Goal: Information Seeking & Learning: Learn about a topic

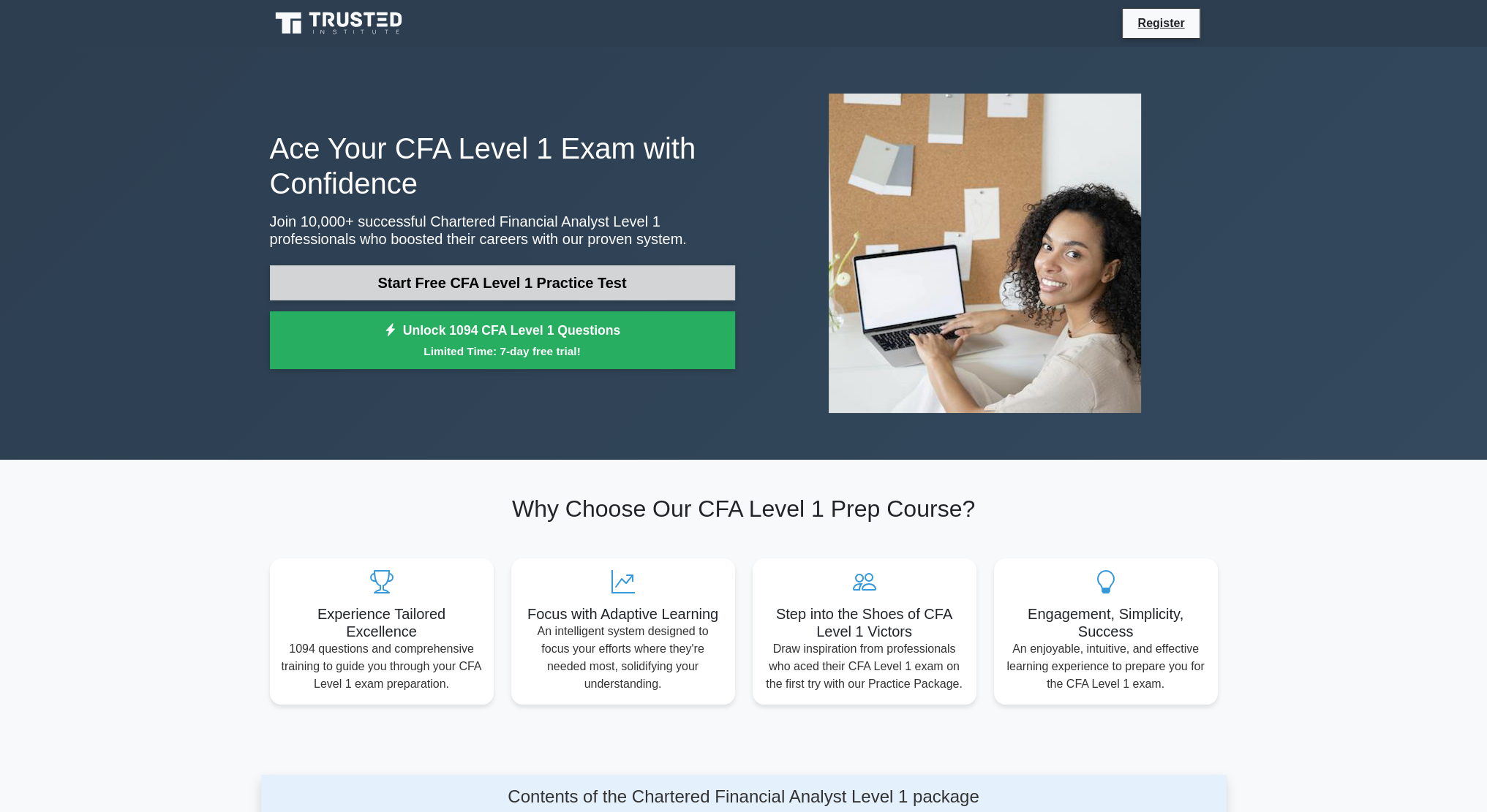
click at [474, 299] on link "Start Free CFA Level 1 Practice Test" at bounding box center [503, 283] width 465 height 35
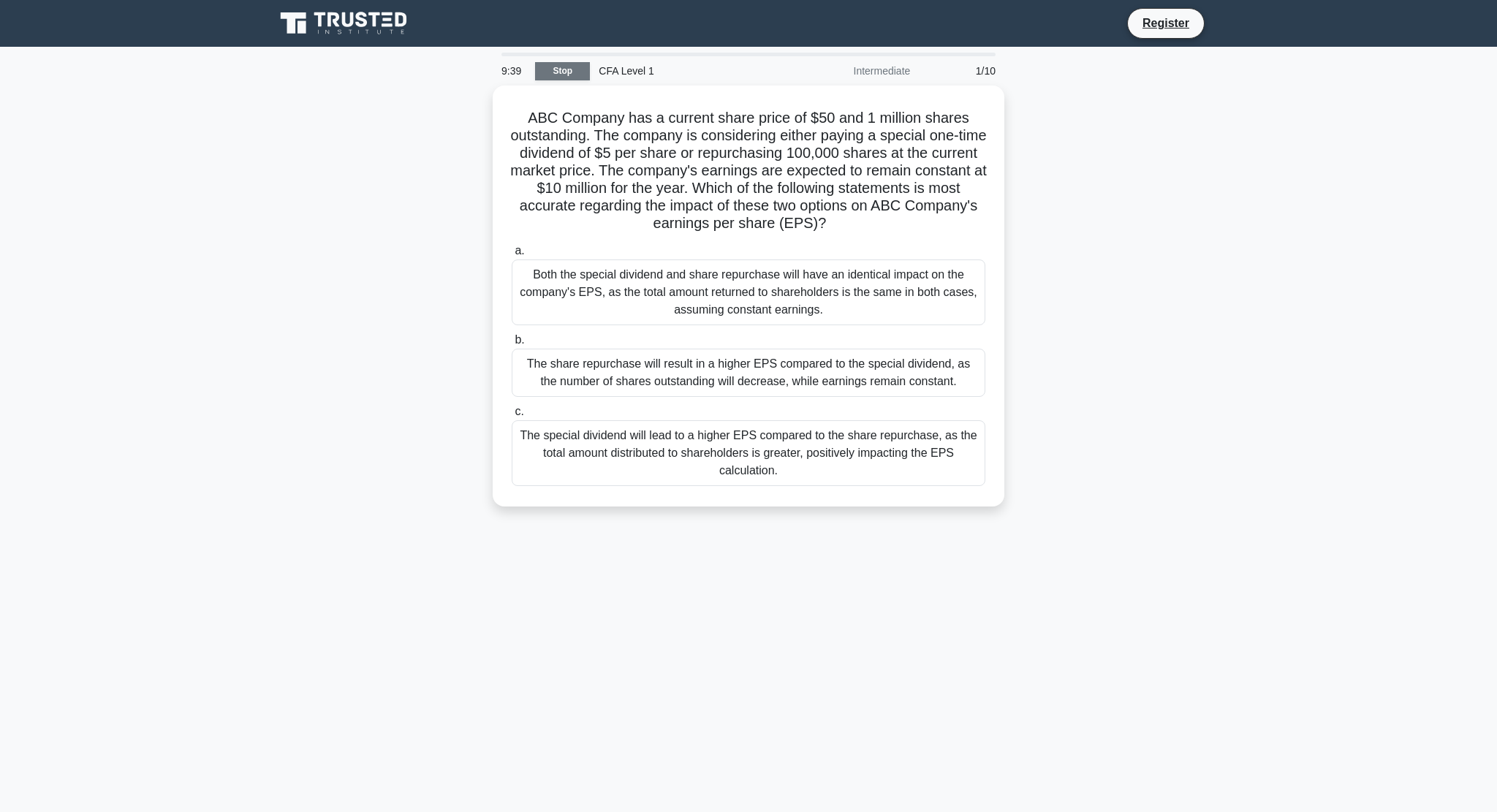
click at [560, 70] on link "Stop" at bounding box center [562, 71] width 55 height 18
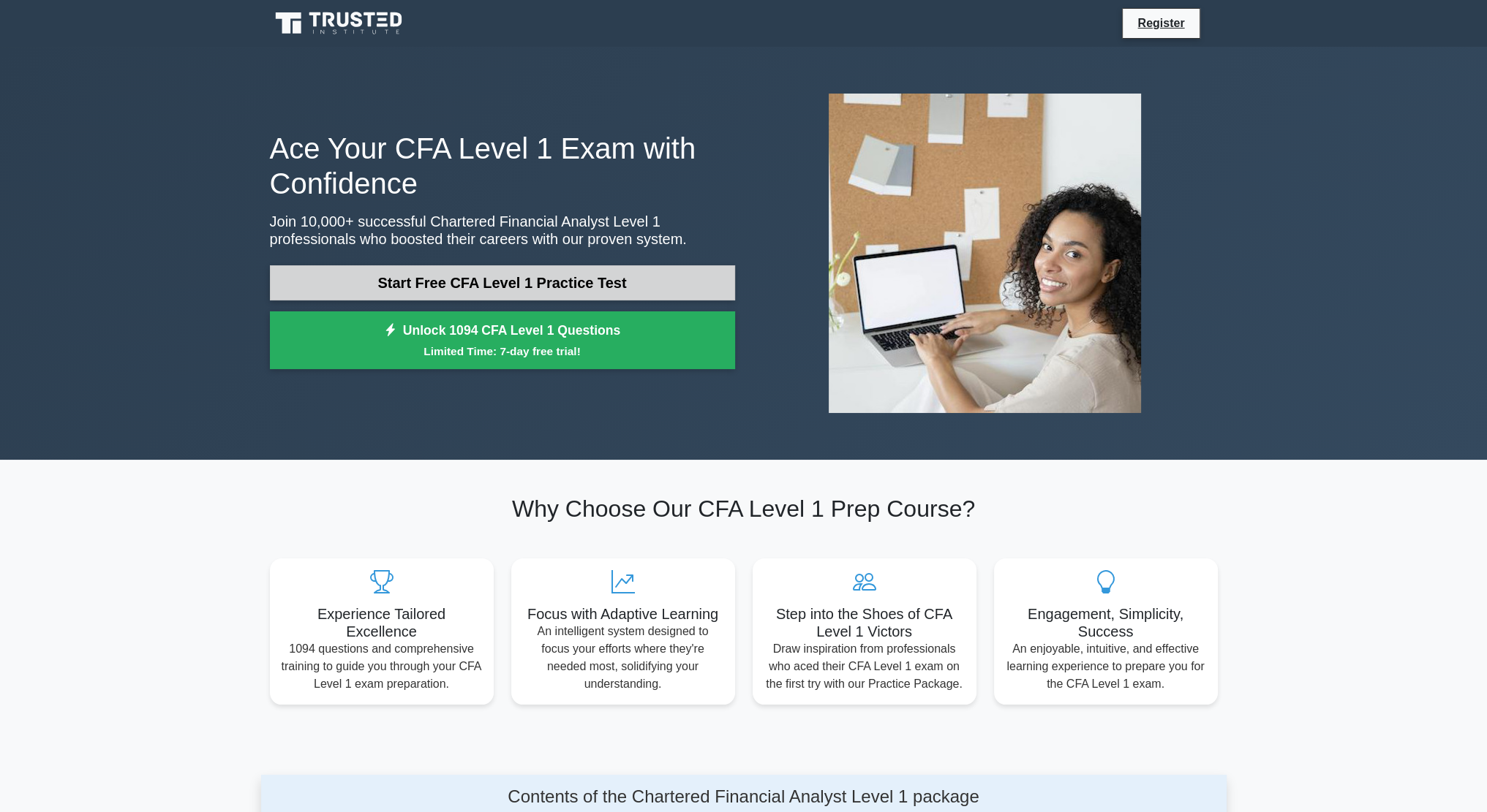
click at [494, 267] on link "Start Free CFA Level 1 Practice Test" at bounding box center [503, 283] width 465 height 35
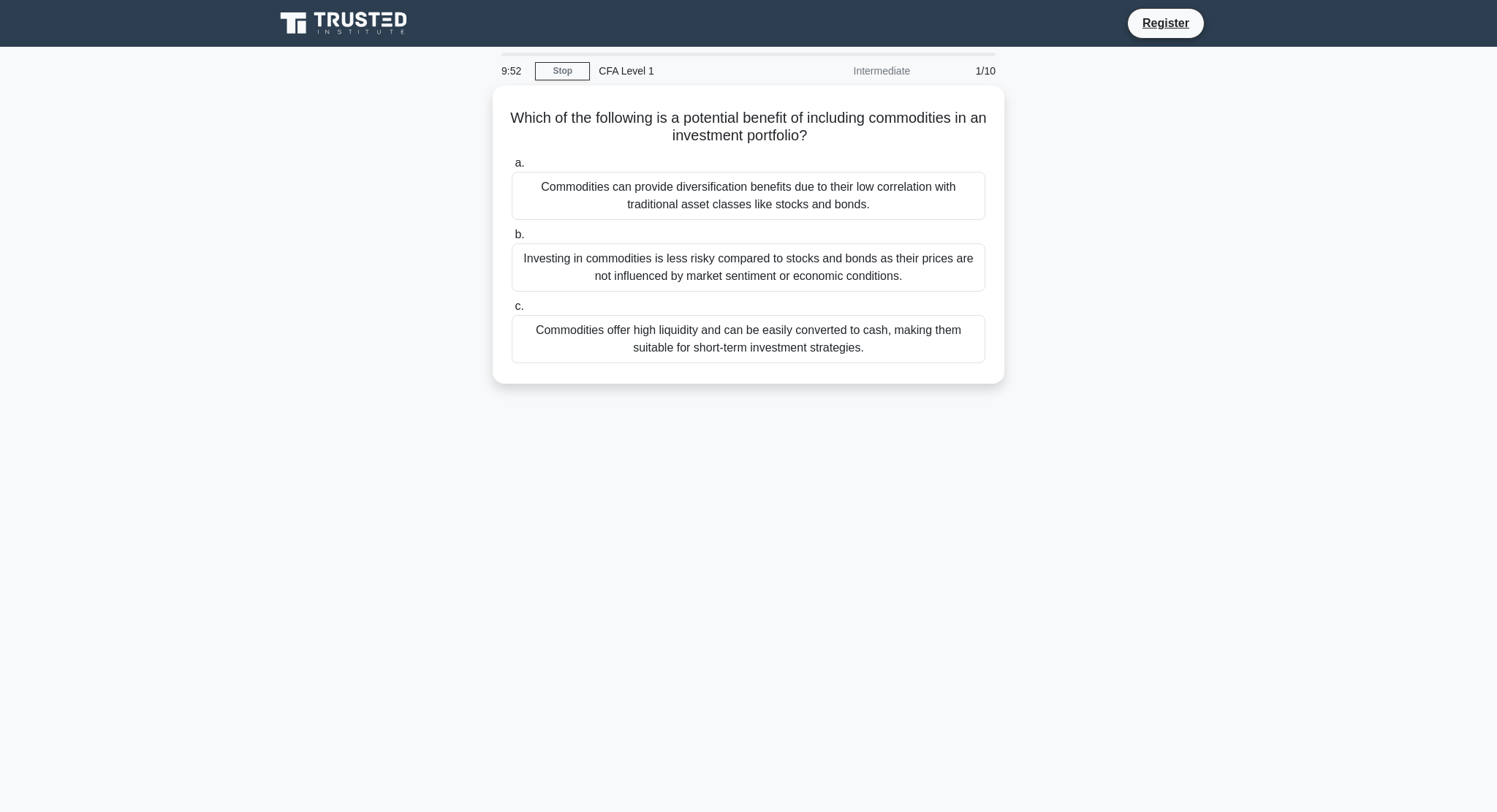
click at [1173, 777] on div "9:52 Stop CFA Level 1 Intermediate 1/10 Which of the following is a potential b…" at bounding box center [748, 417] width 965 height 731
click at [647, 191] on div "Commodities can provide diversification benefits due to their low correlation w…" at bounding box center [748, 192] width 474 height 48
click at [511, 165] on input "a. Commodities can provide diversification benefits due to their low correlatio…" at bounding box center [511, 159] width 0 height 10
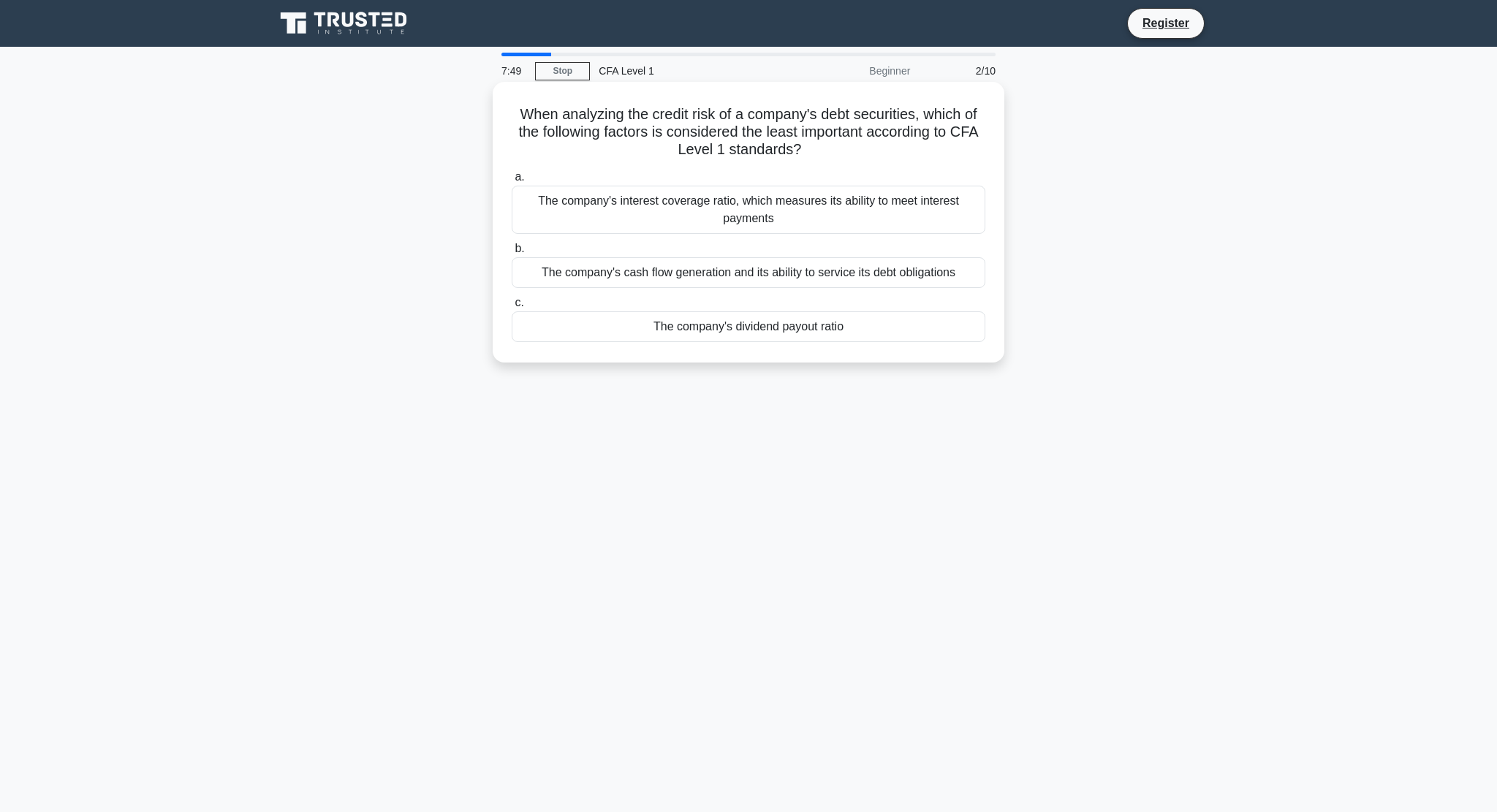
click at [781, 201] on div "The company's interest coverage ratio, which measures its ability to meet inter…" at bounding box center [748, 209] width 474 height 48
click at [511, 182] on input "a. The company's interest coverage ratio, which measures its ability to meet in…" at bounding box center [511, 177] width 0 height 10
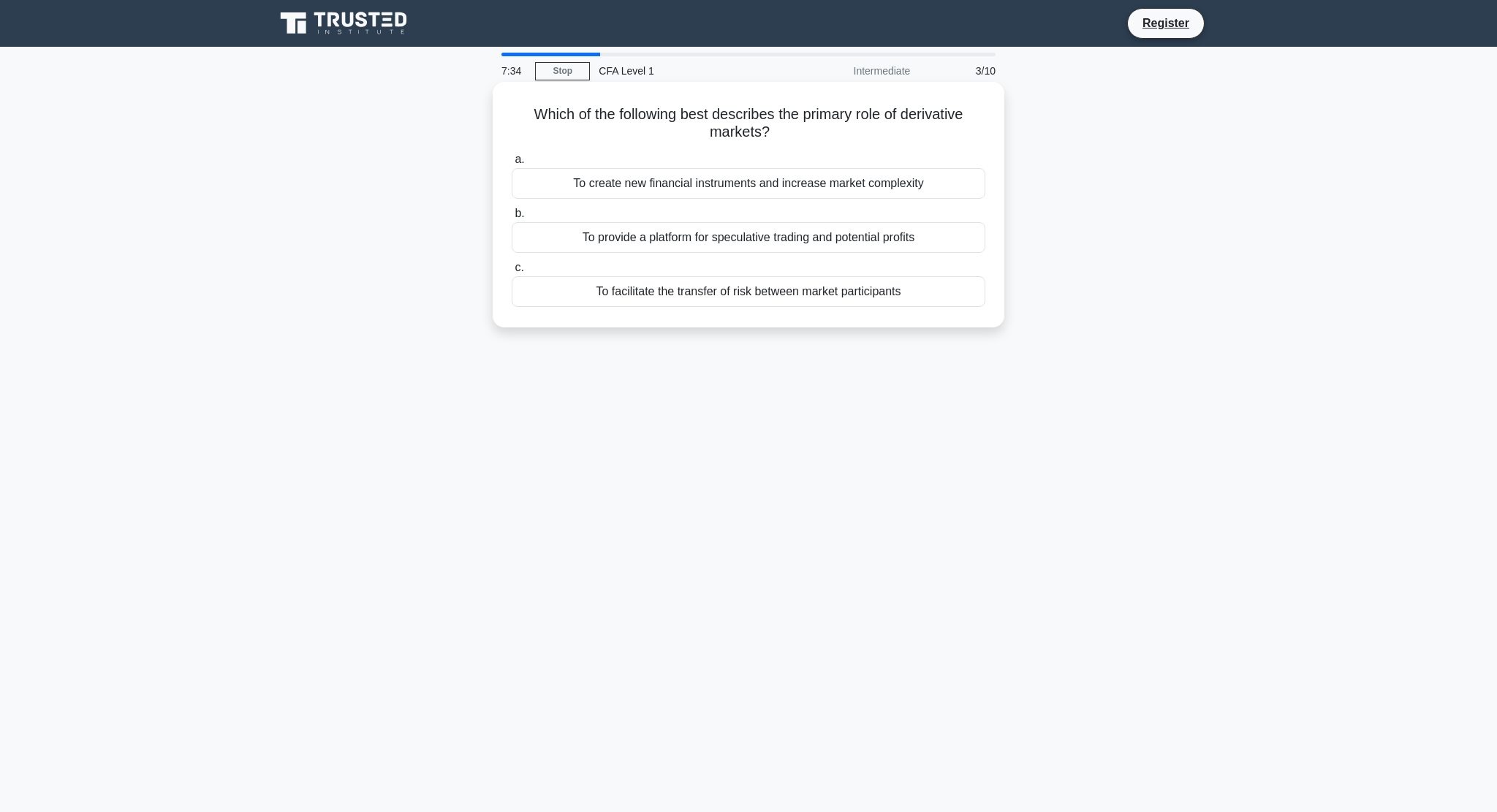
click at [743, 291] on div "To facilitate the transfer of risk between market participants" at bounding box center [748, 291] width 474 height 30
click at [511, 273] on input "c. To facilitate the transfer of risk between market participants" at bounding box center [511, 267] width 0 height 10
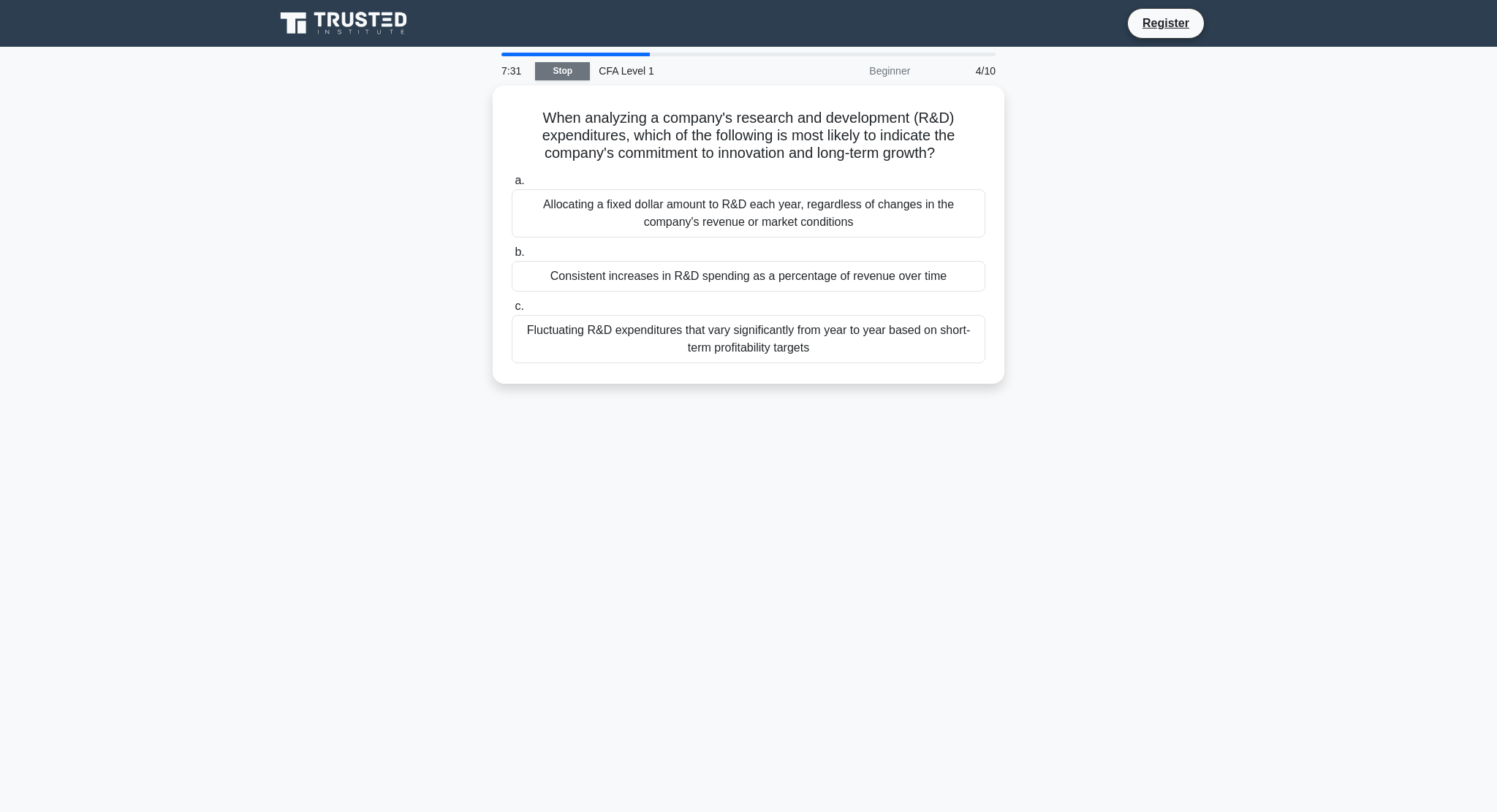
click at [558, 71] on link "Stop" at bounding box center [562, 71] width 55 height 18
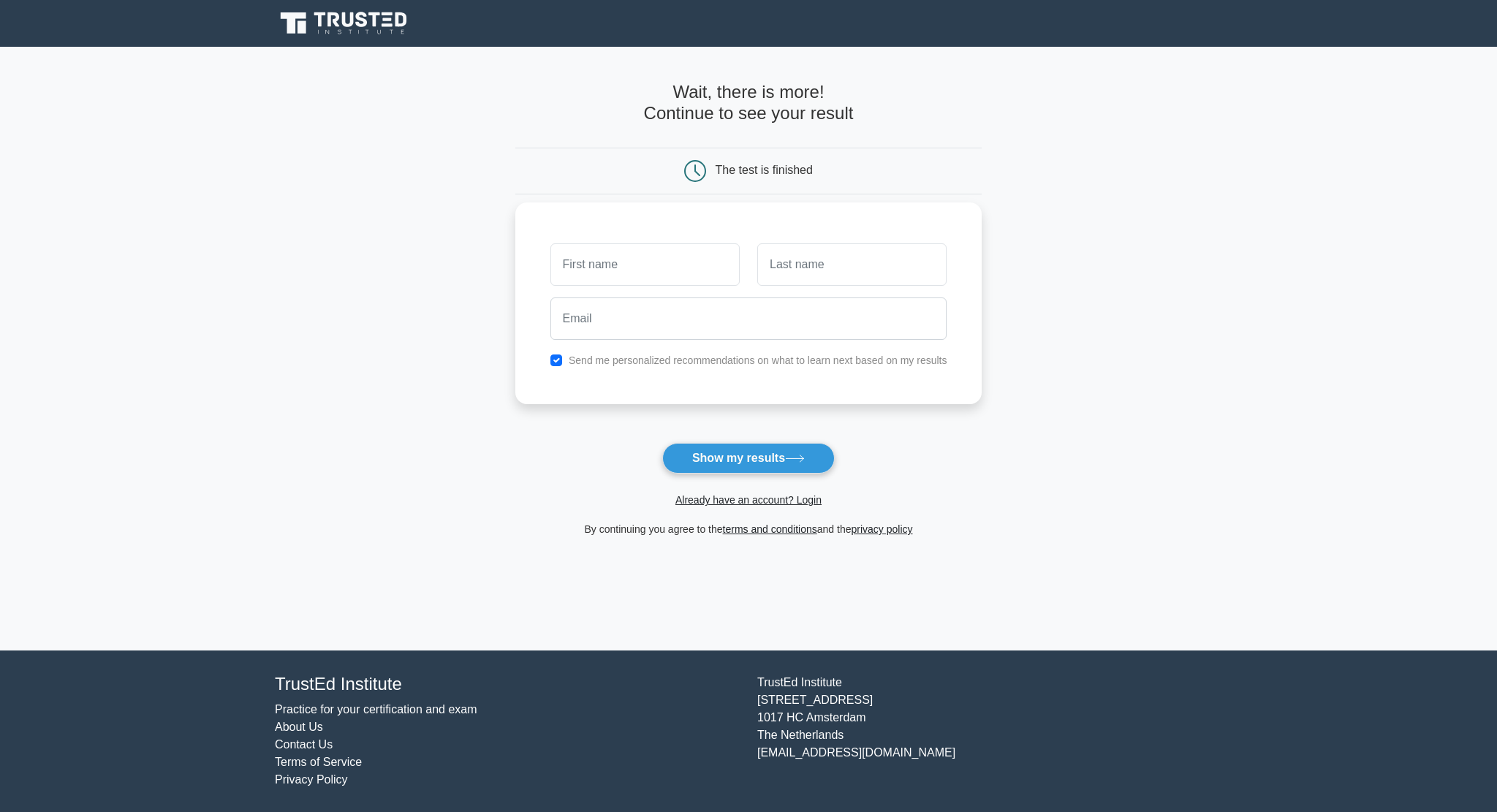
click at [620, 266] on input "text" at bounding box center [645, 264] width 189 height 43
type input "[PERSON_NAME]"
click at [810, 243] on input "text" at bounding box center [851, 264] width 189 height 43
type input "Goyal"
click at [640, 347] on div "[PERSON_NAME] Send me personalized recommendations on what to learn next based …" at bounding box center [748, 303] width 467 height 202
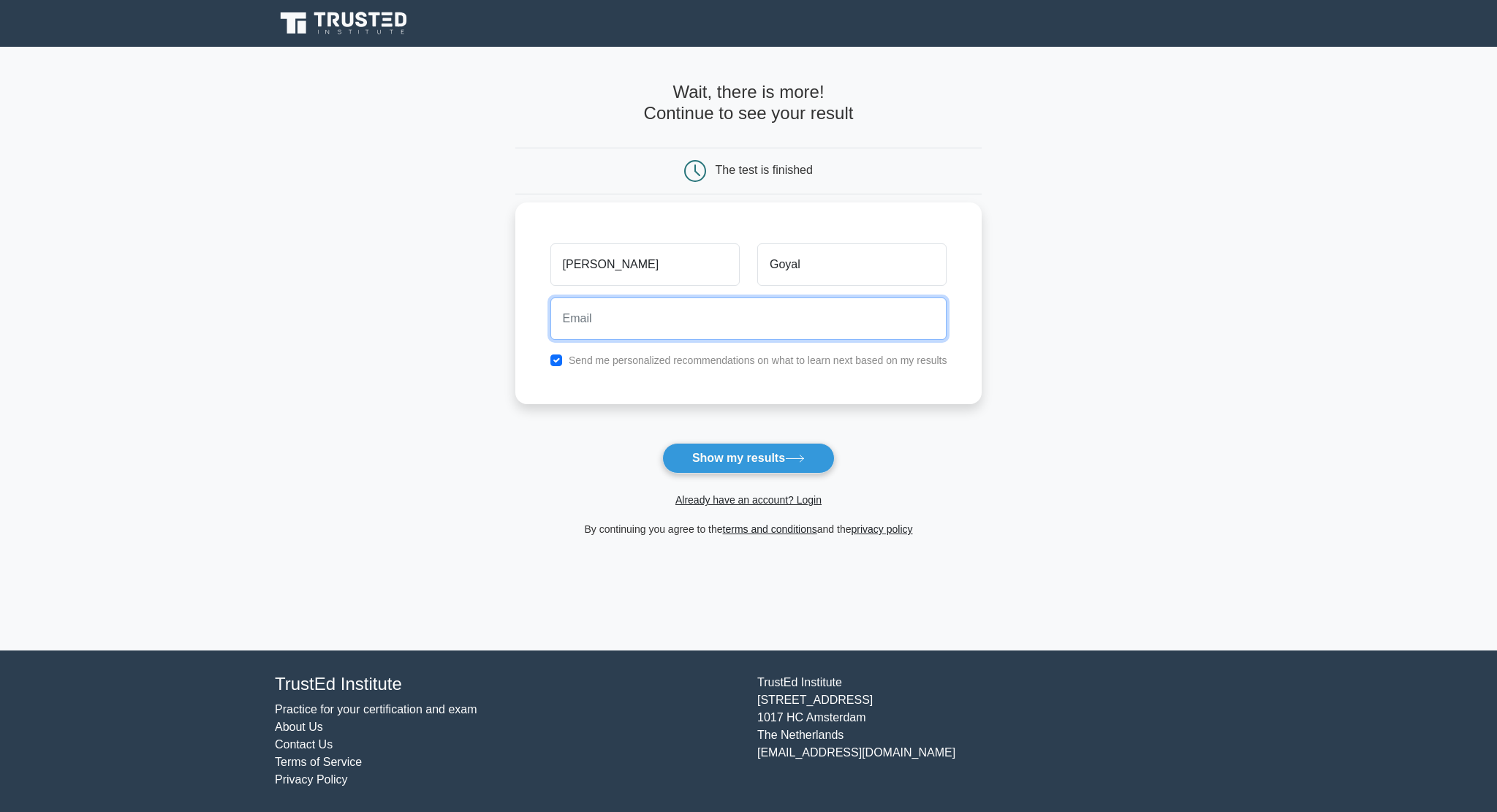
click at [598, 318] on input "email" at bounding box center [749, 318] width 397 height 43
type input "[EMAIL_ADDRESS][DOMAIN_NAME]"
click at [560, 356] on input "checkbox" at bounding box center [556, 360] width 11 height 11
checkbox input "false"
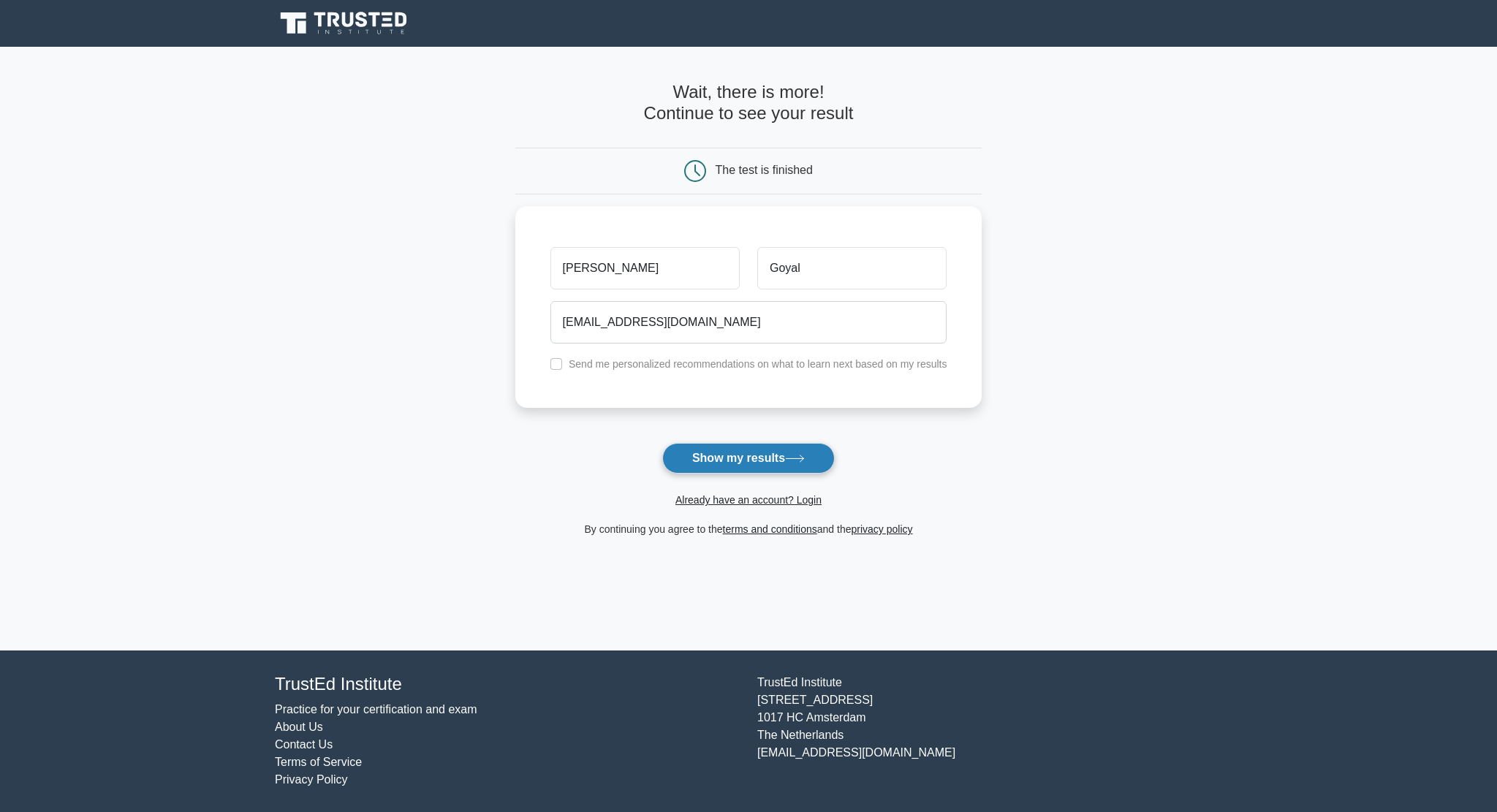
click at [747, 457] on button "Show my results" at bounding box center [748, 457] width 173 height 30
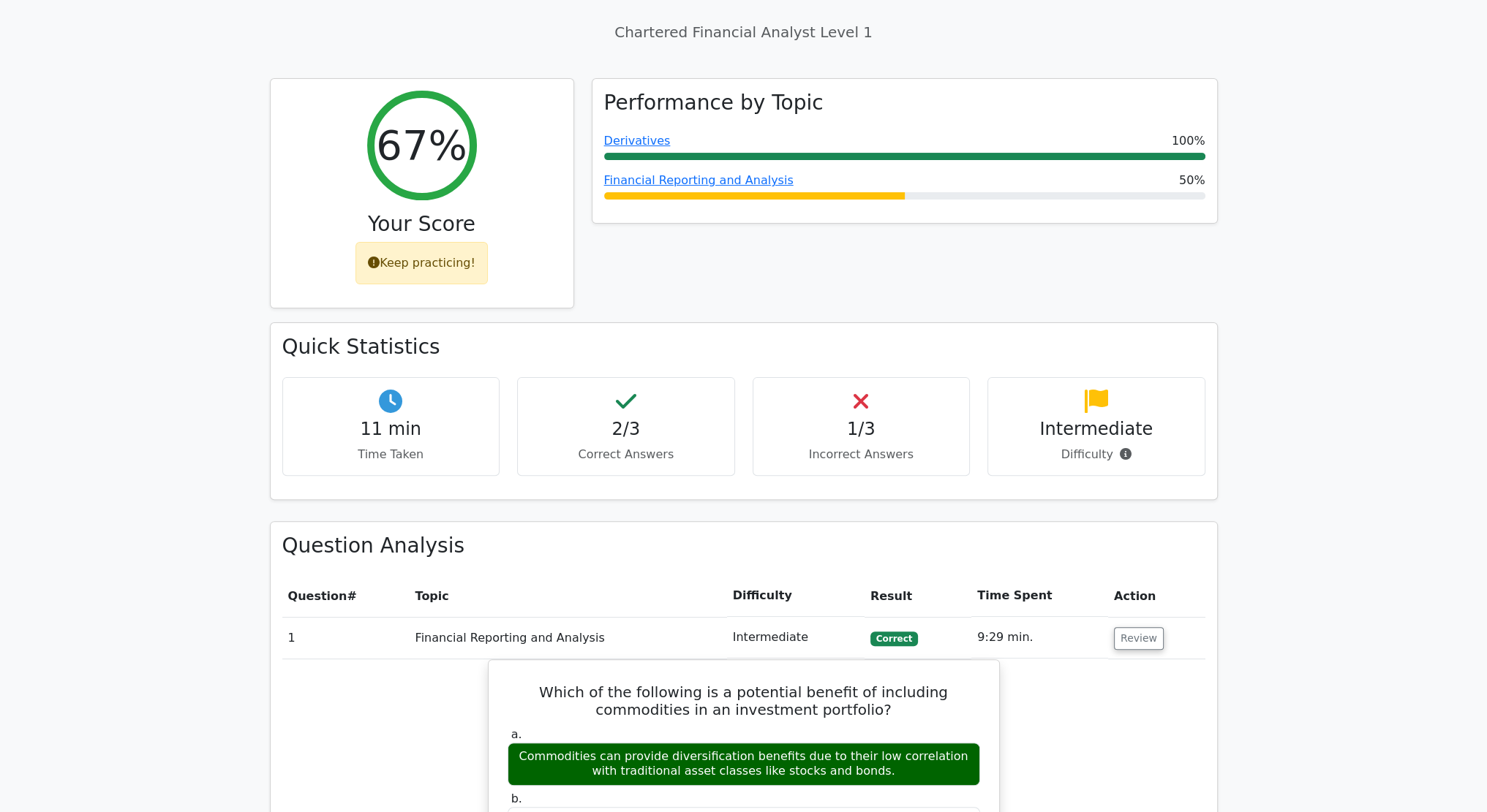
scroll to position [520, 0]
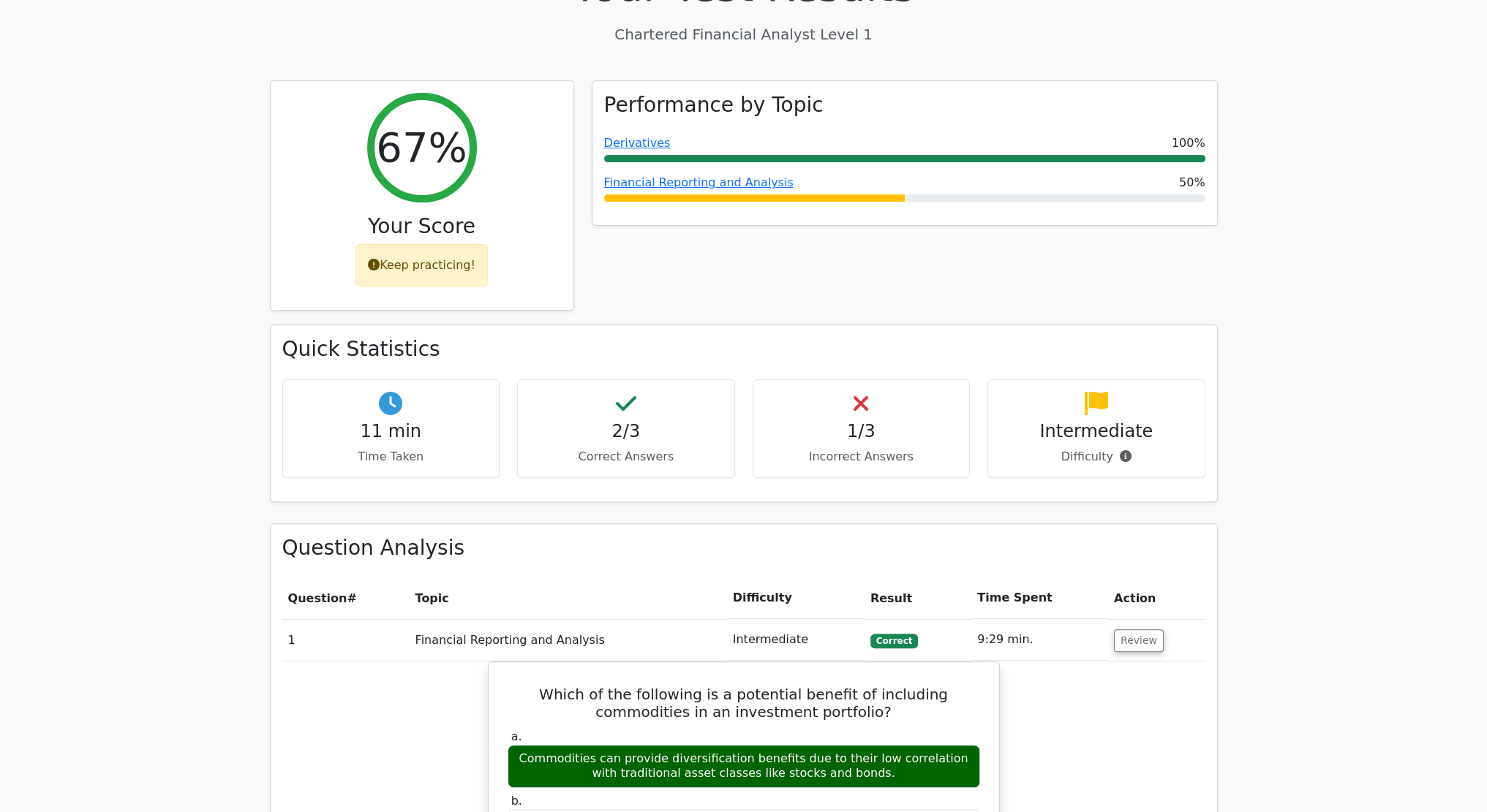
click at [601, 379] on div "2/3 Correct Answers" at bounding box center [626, 428] width 218 height 98
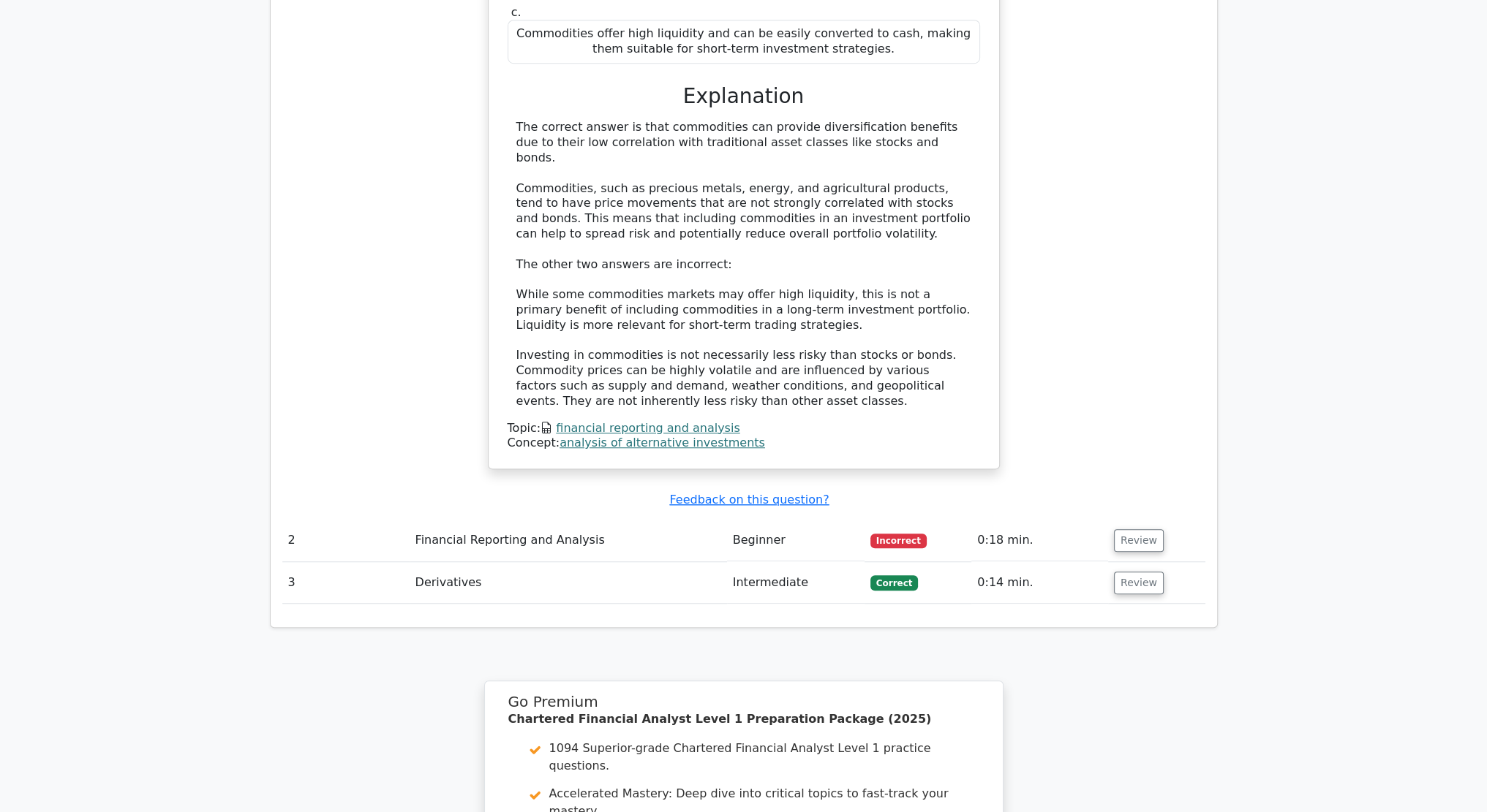
scroll to position [1363, 0]
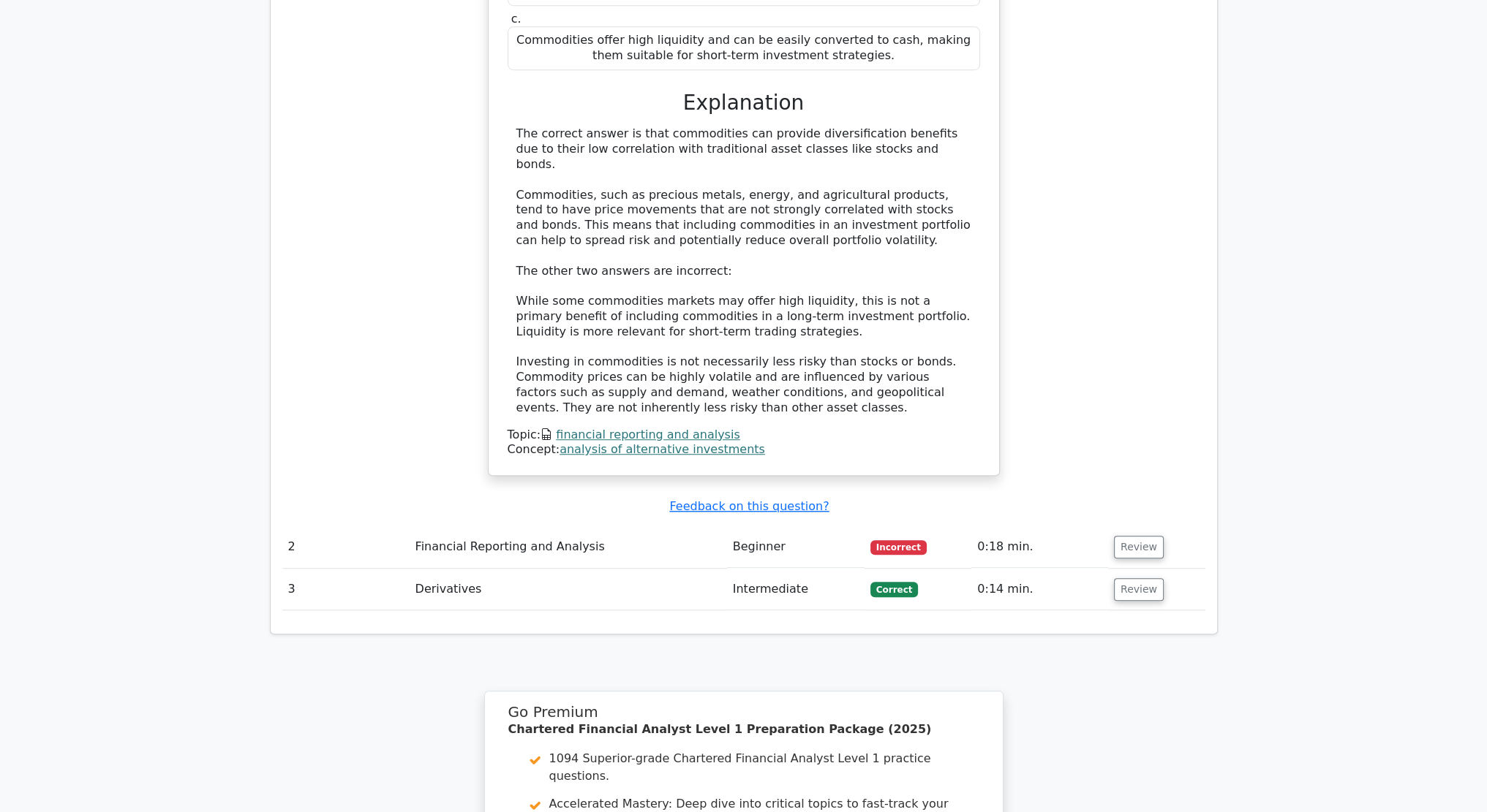
click at [533, 429] on td "Which of the following is a potential benefit of including commodities in an in…" at bounding box center [744, 170] width 923 height 713
click at [513, 526] on td "Financial Reporting and Analysis" at bounding box center [568, 547] width 317 height 42
click at [1137, 536] on button "Review" at bounding box center [1138, 547] width 50 height 23
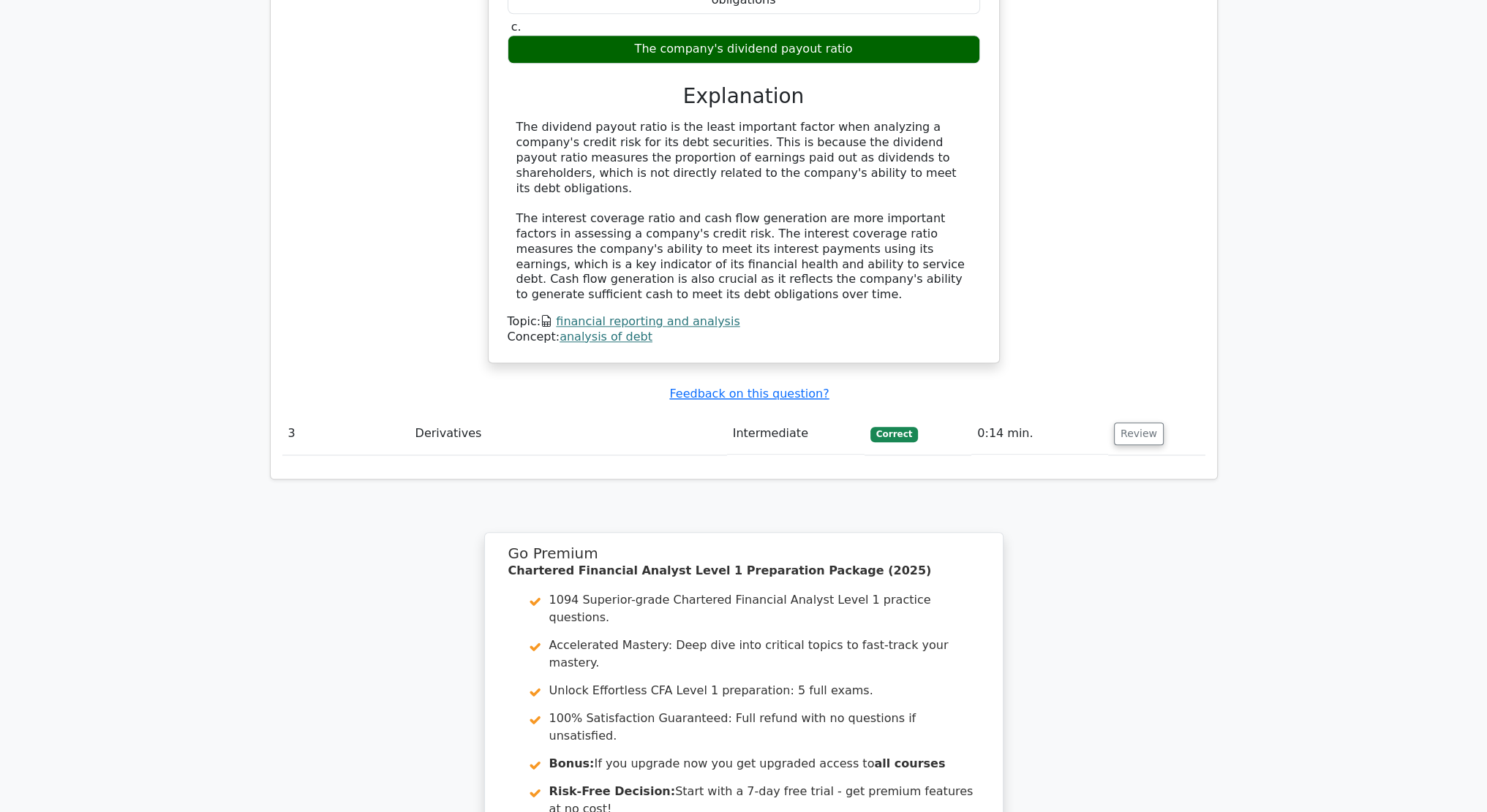
scroll to position [2133, 0]
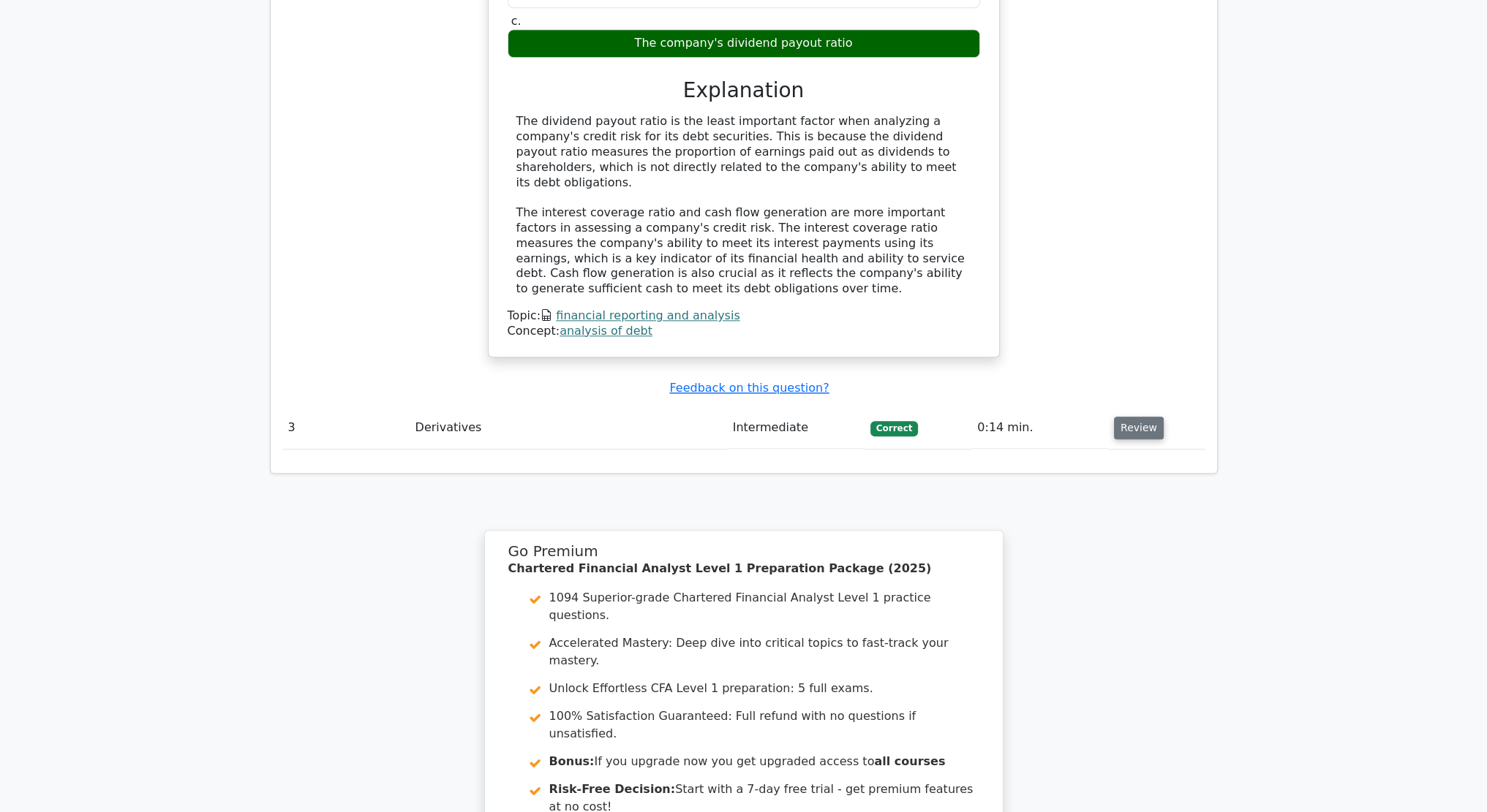
click at [1120, 416] on button "Review" at bounding box center [1138, 428] width 50 height 23
